Goal: Task Accomplishment & Management: Use online tool/utility

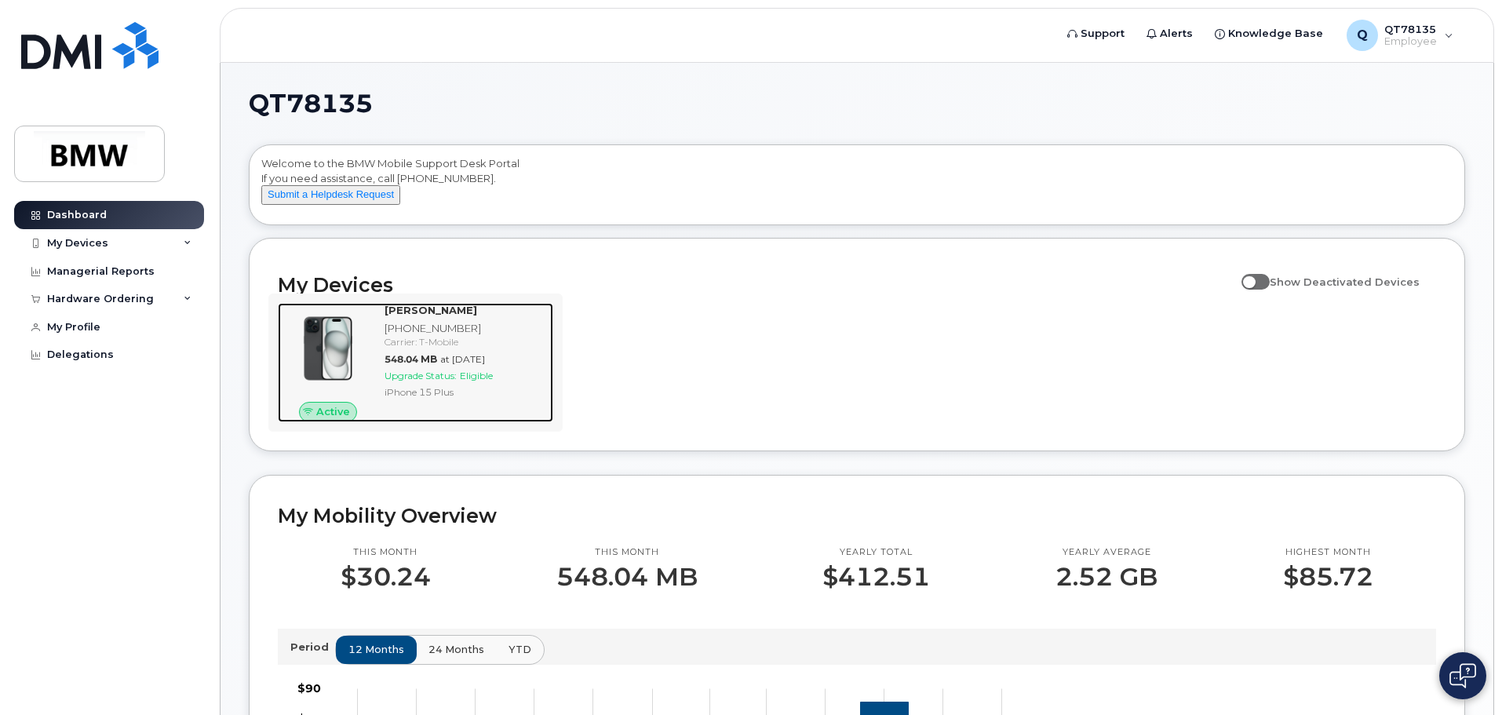
click at [481, 381] on span "Eligible" at bounding box center [476, 376] width 33 height 12
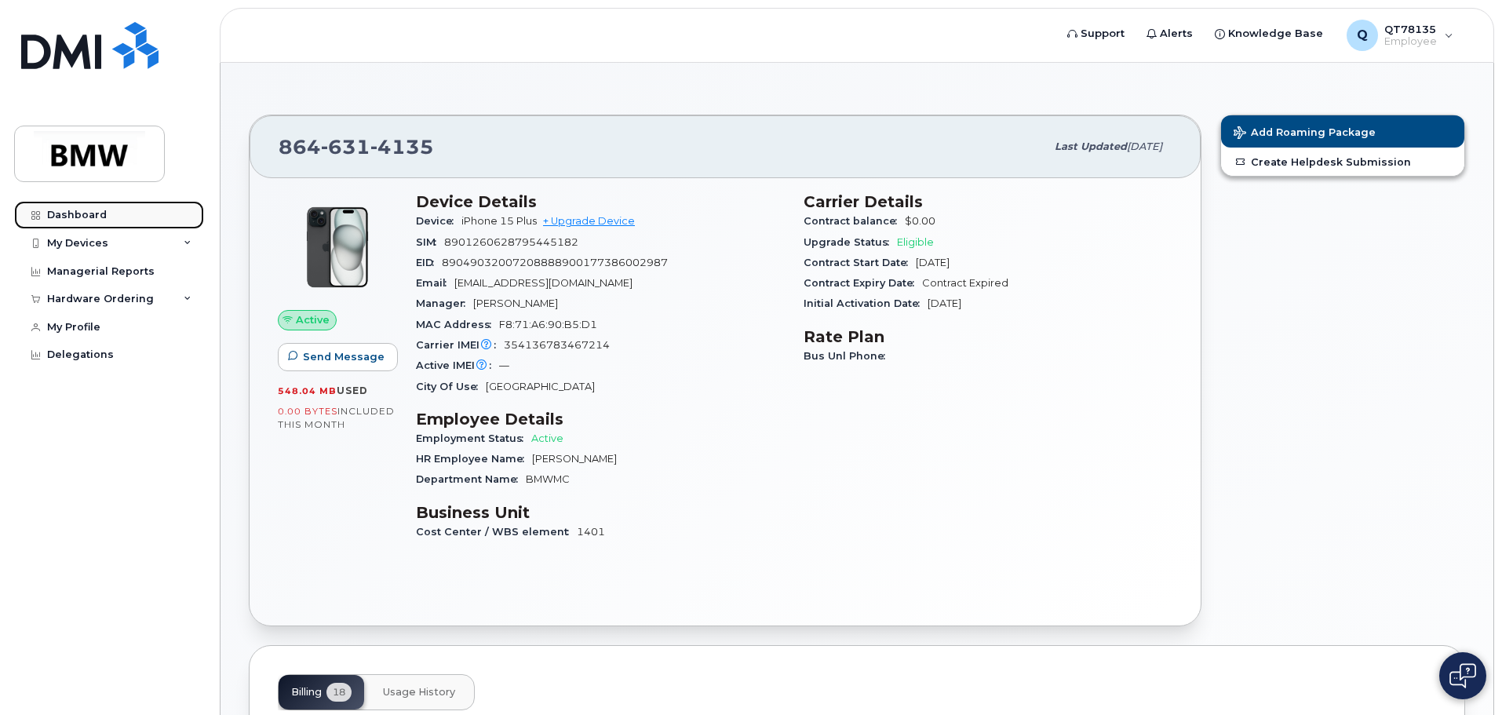
click at [97, 210] on div "Dashboard" at bounding box center [77, 215] width 60 height 13
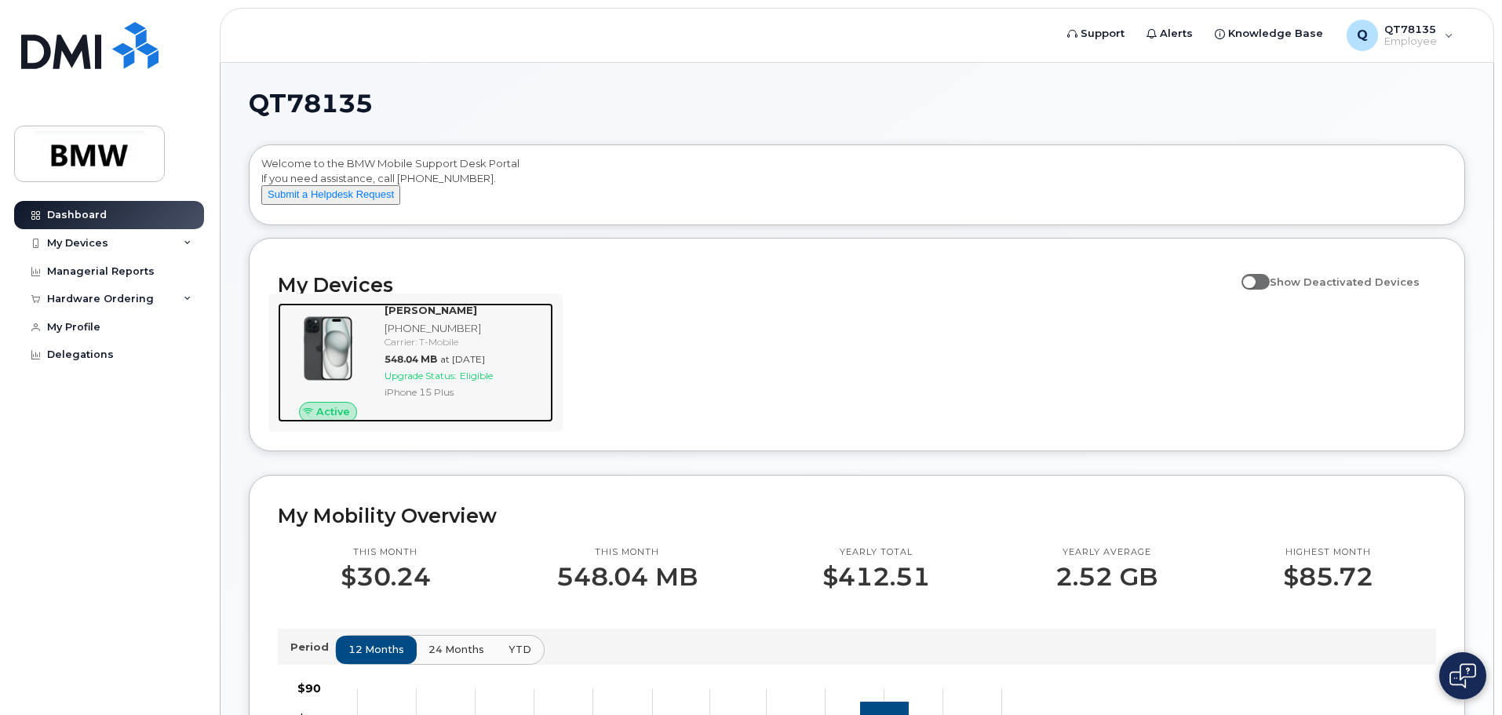
click at [318, 419] on span "Active" at bounding box center [333, 411] width 34 height 15
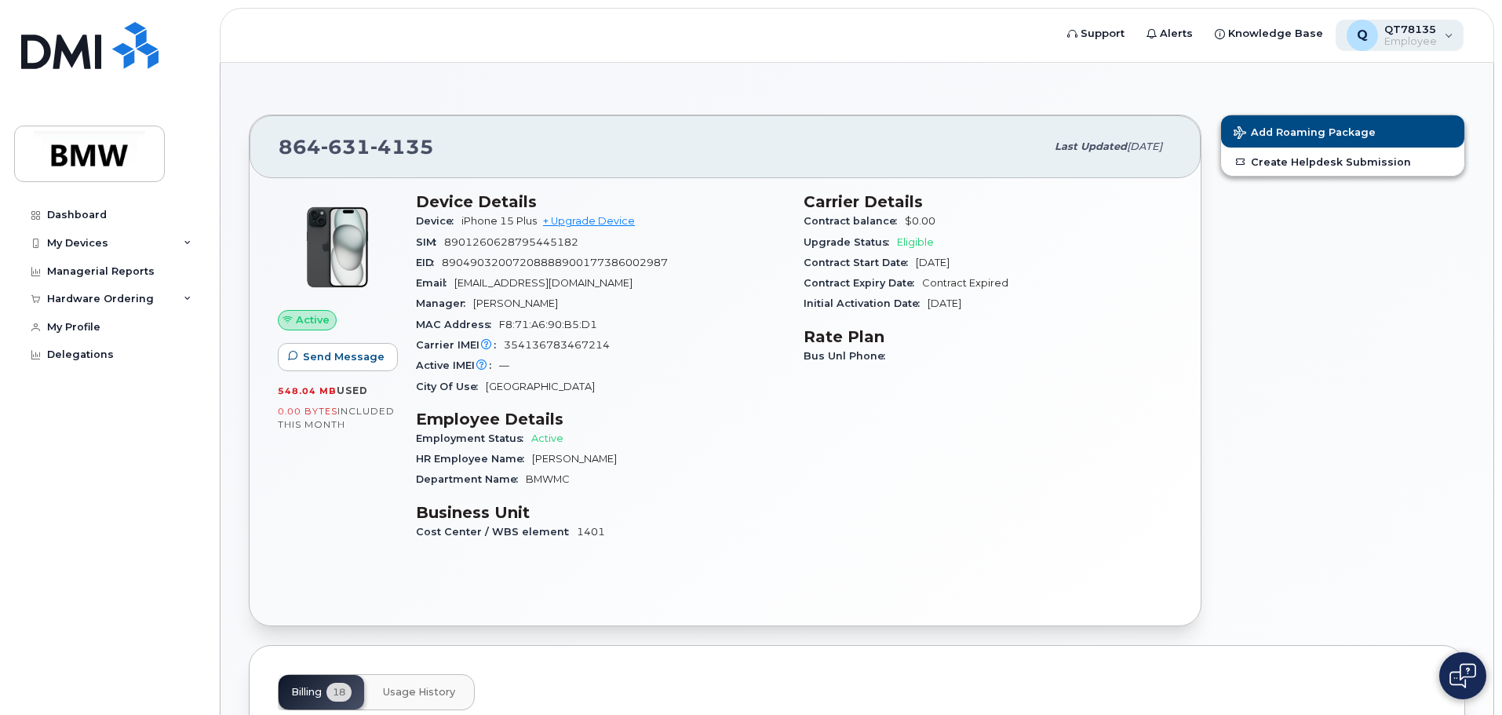
click at [1451, 38] on div "Q QT78135 Employee" at bounding box center [1399, 35] width 129 height 31
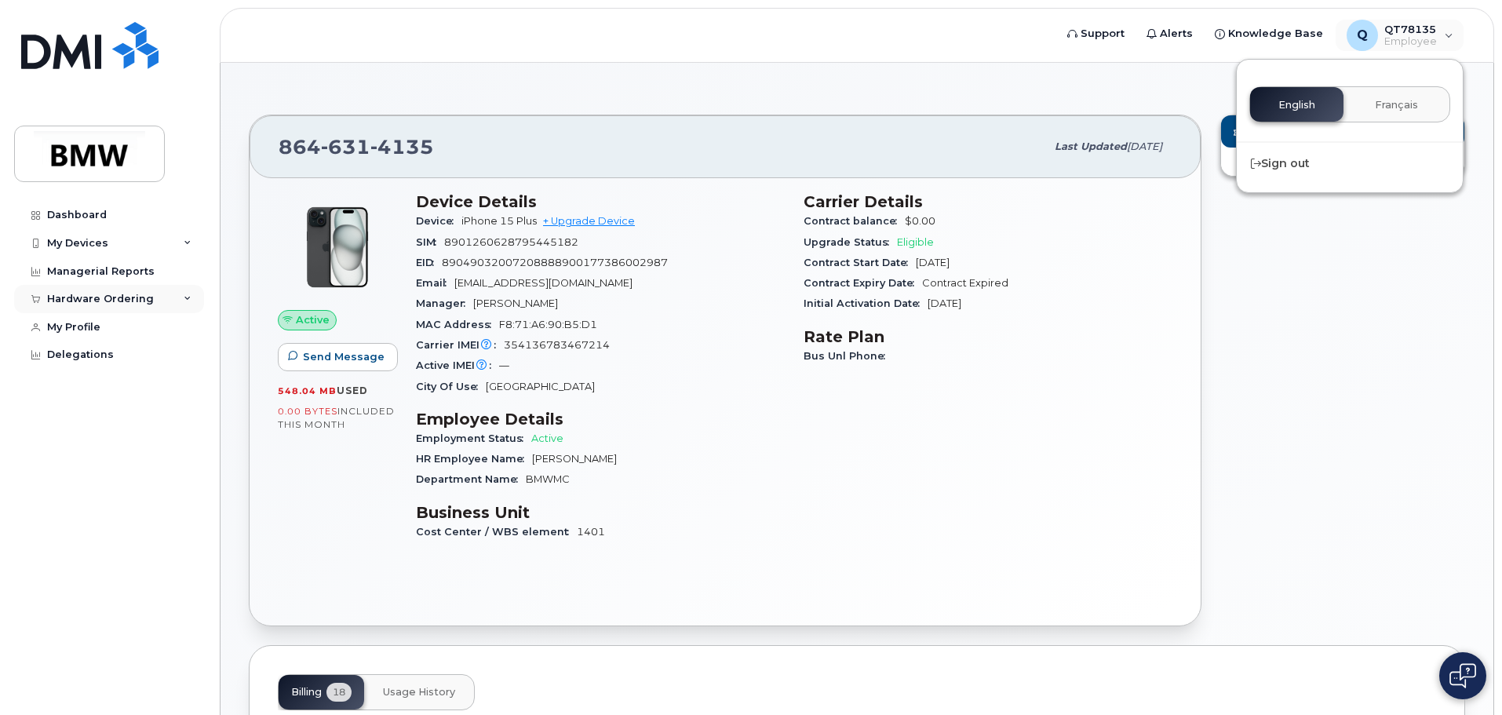
click at [184, 301] on icon at bounding box center [188, 299] width 8 height 8
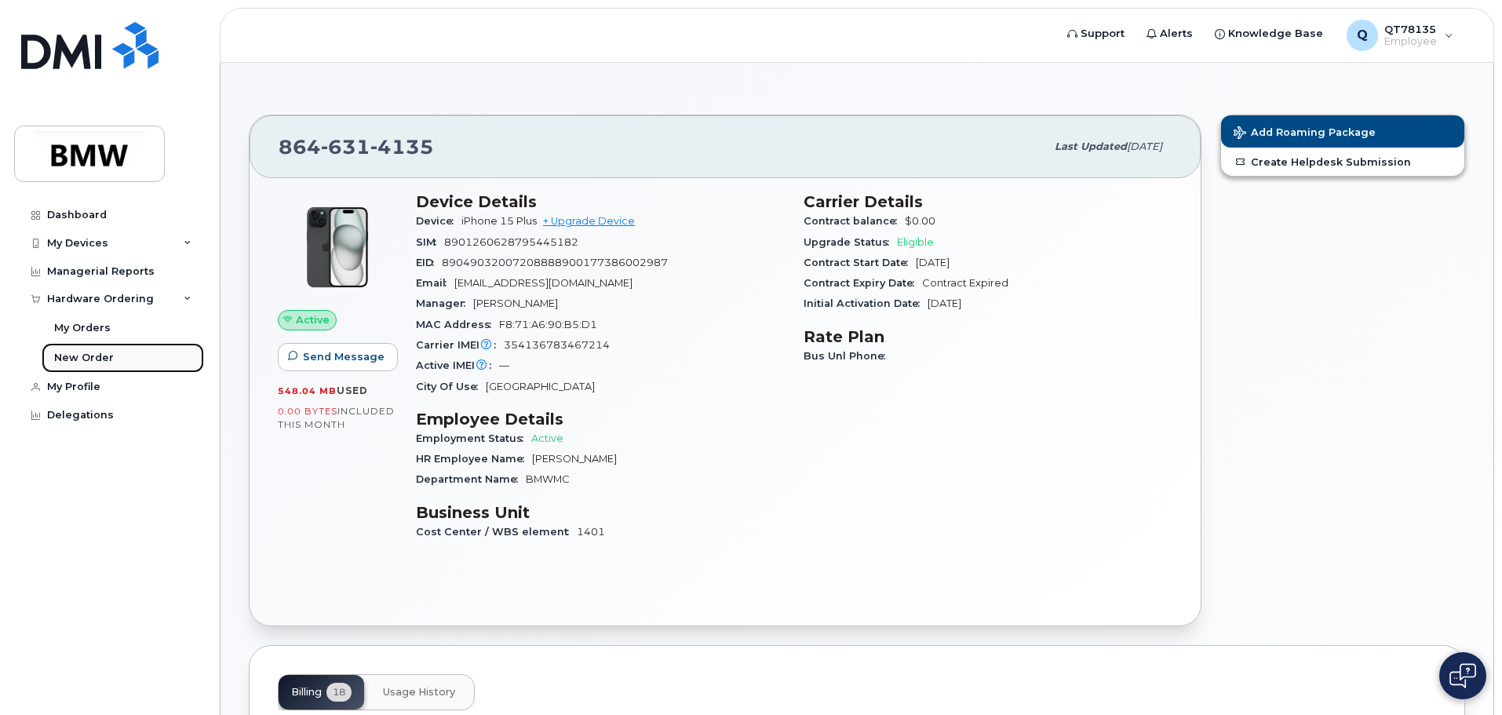
click at [93, 351] on div "New Order" at bounding box center [84, 358] width 60 height 14
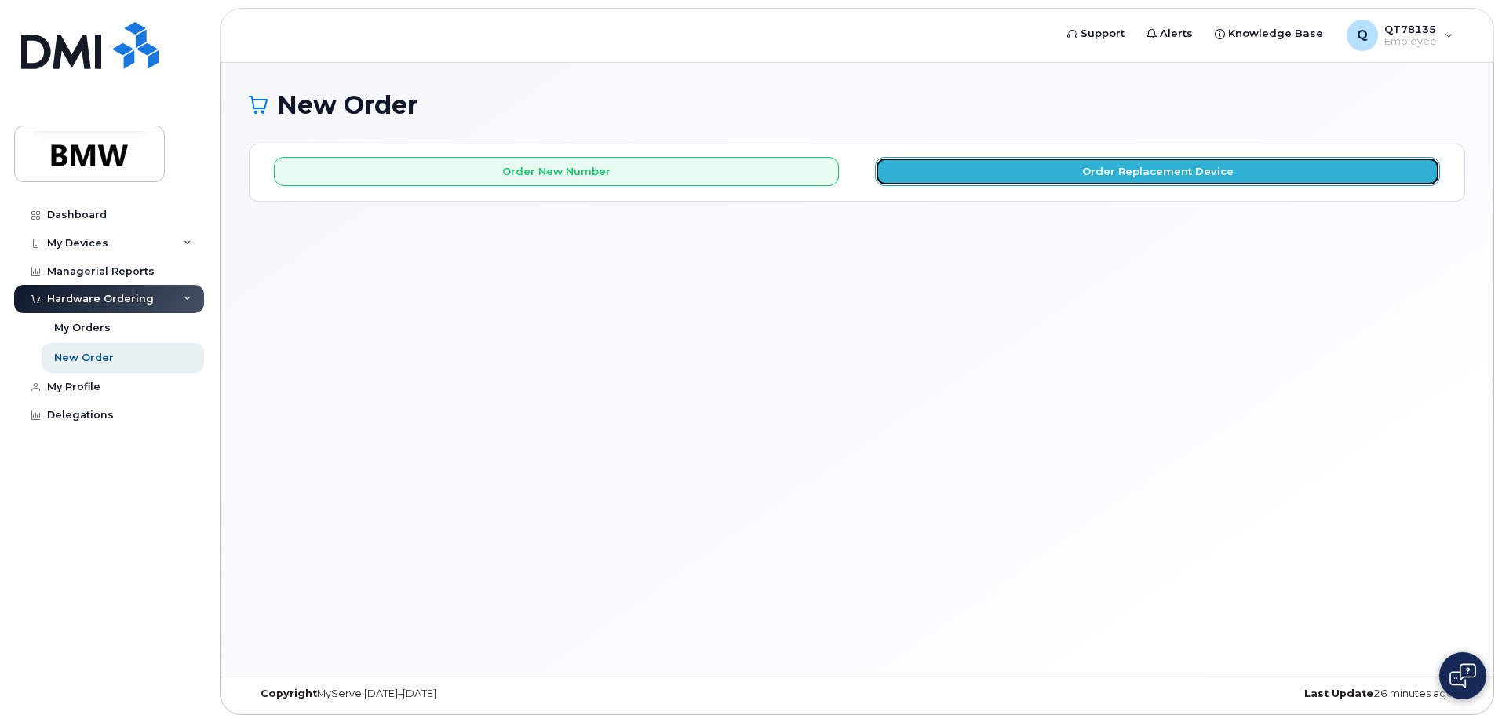
click at [1047, 170] on button "Order Replacement Device" at bounding box center [1157, 171] width 565 height 29
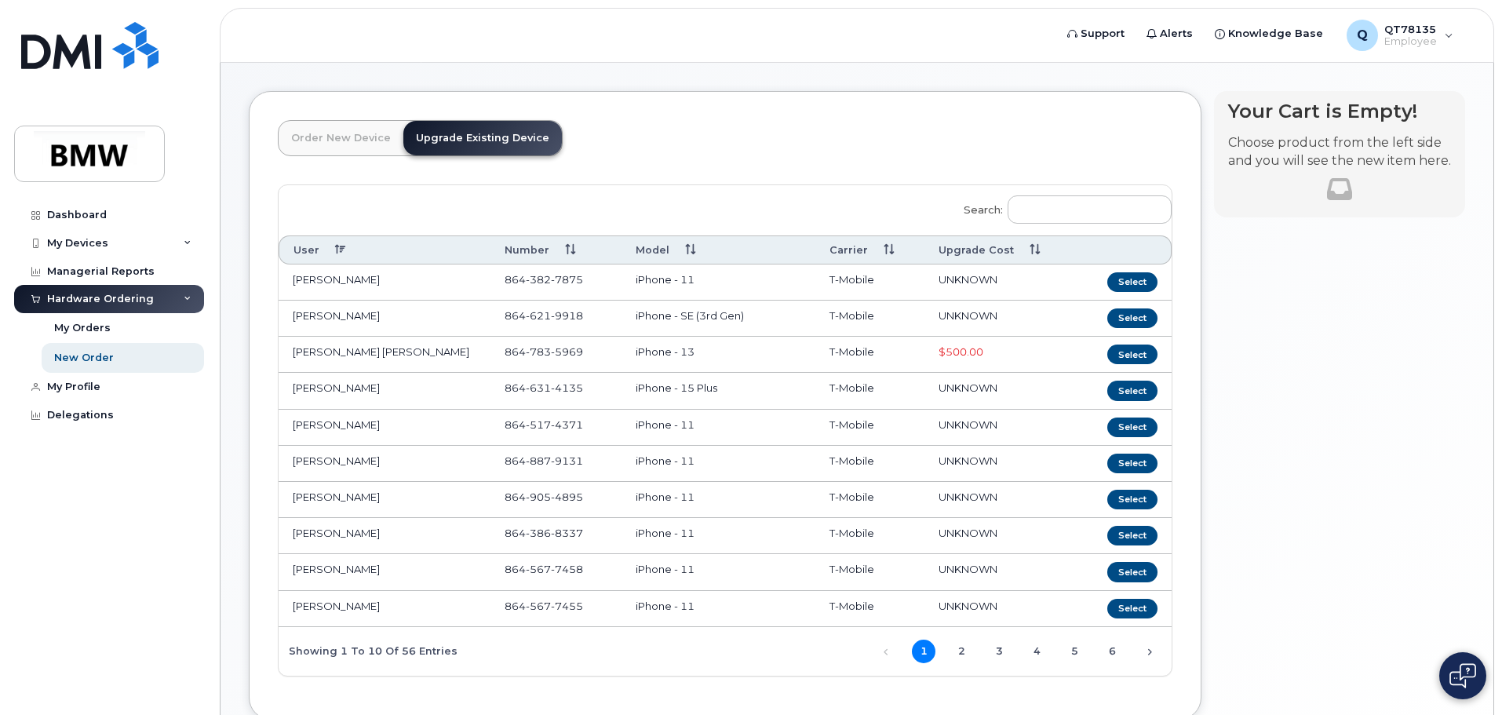
scroll to position [78, 0]
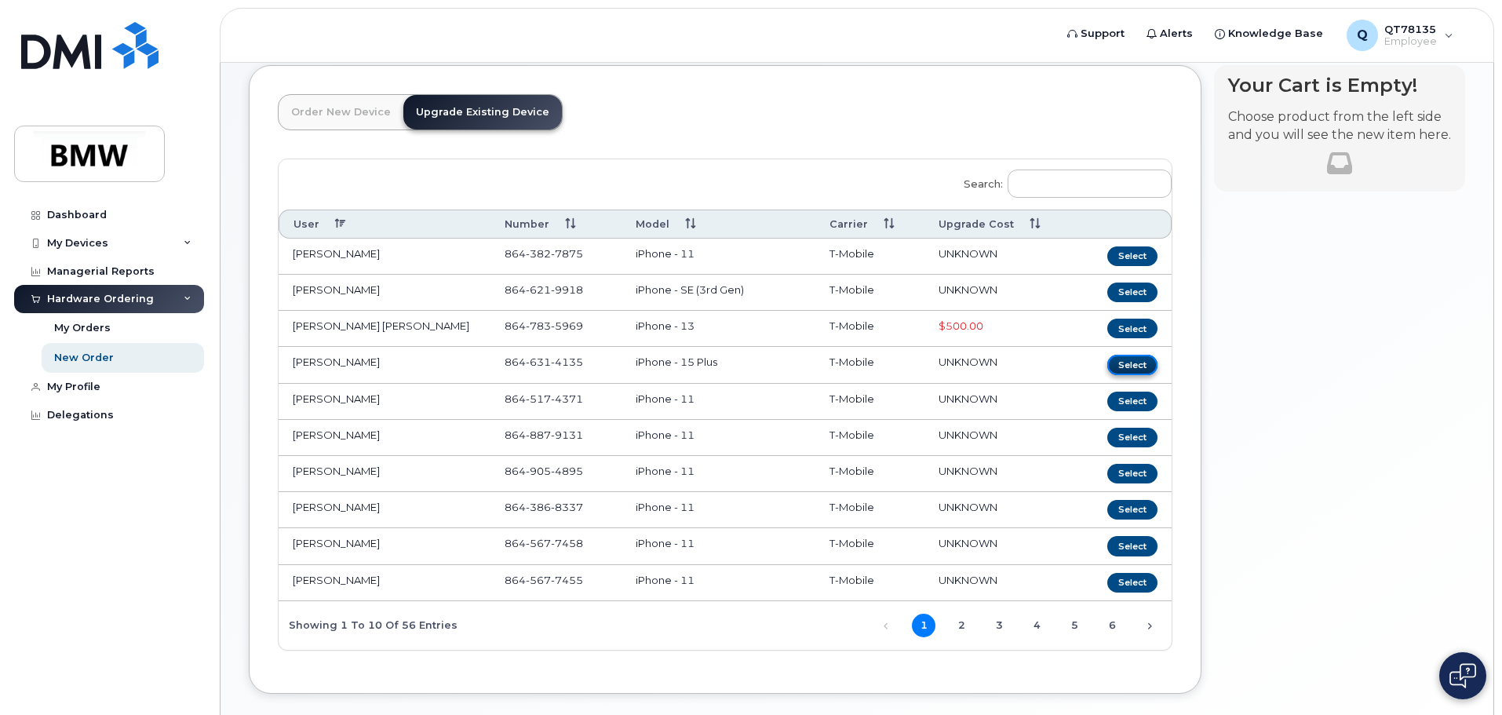
click at [1144, 362] on button "Select" at bounding box center [1132, 365] width 50 height 20
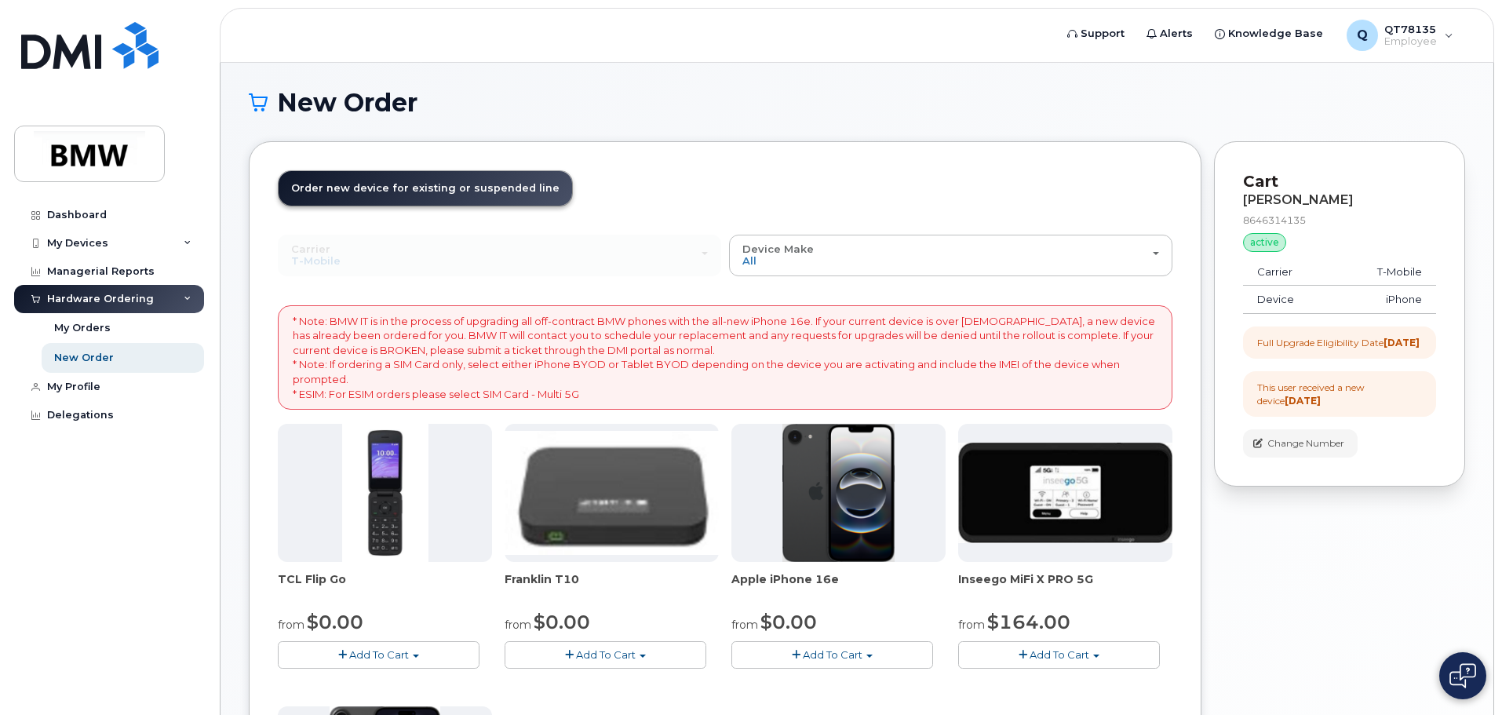
scroll to position [0, 0]
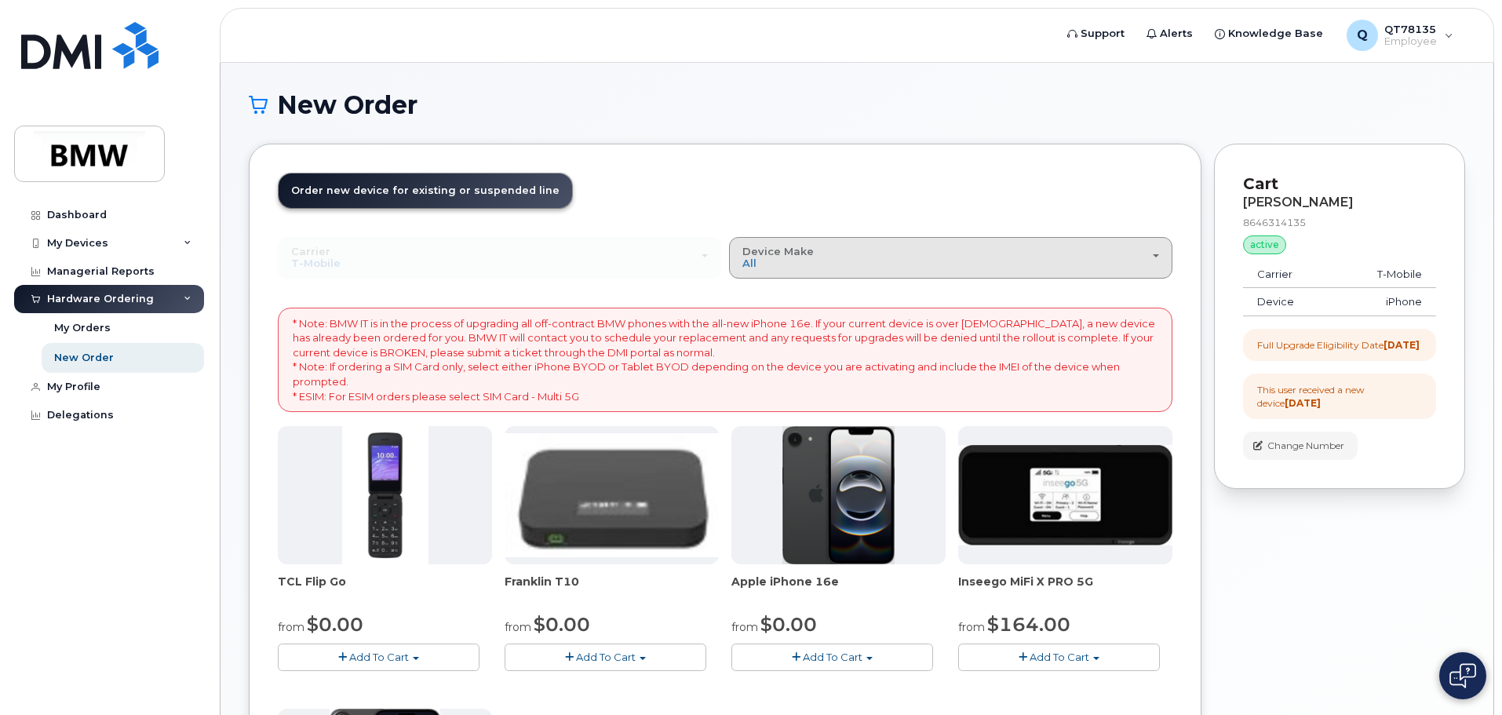
click at [879, 264] on div "Device Make All Cell Phone iPhone Modem" at bounding box center [950, 258] width 417 height 24
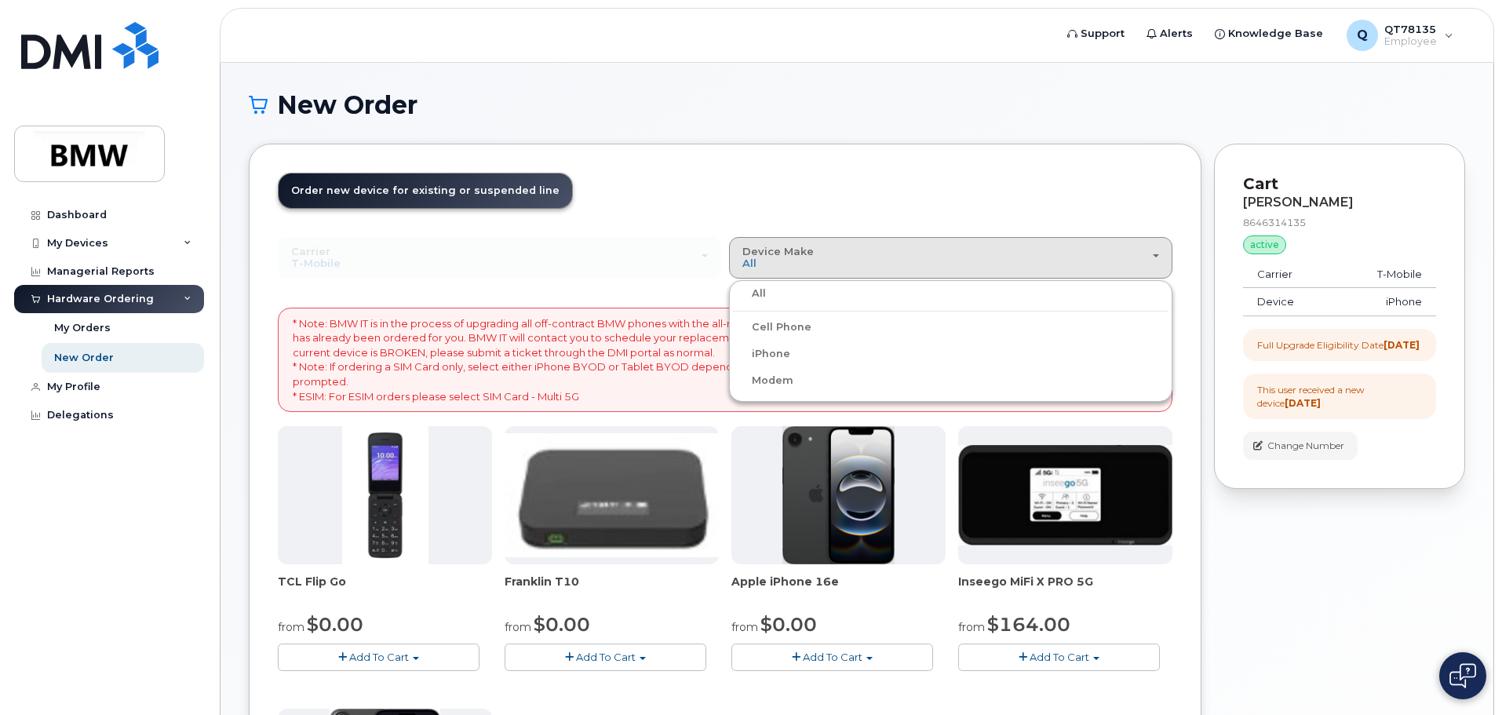
click at [781, 352] on label "iPhone" at bounding box center [761, 353] width 57 height 19
click at [0, 0] on input "iPhone" at bounding box center [0, 0] width 0 height 0
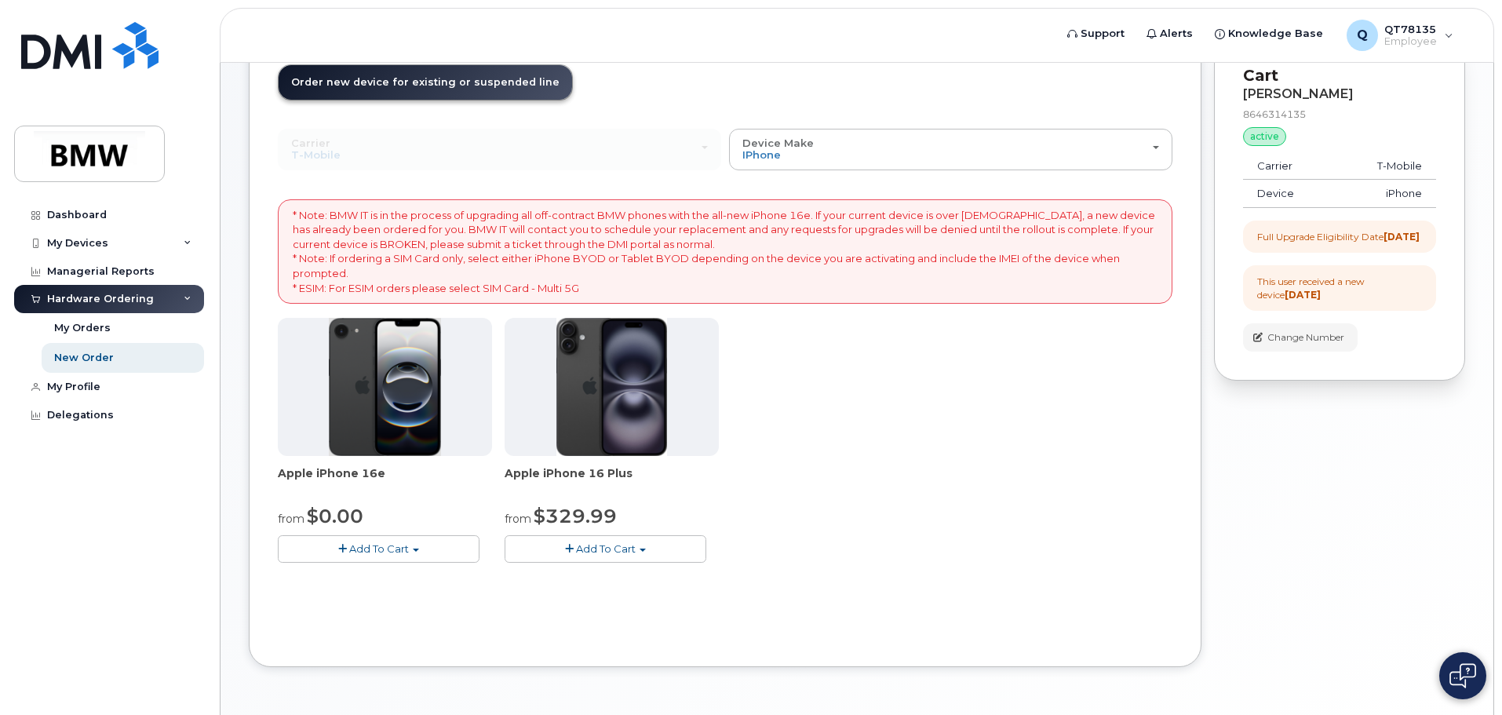
scroll to position [157, 0]
